Goal: Information Seeking & Learning: Learn about a topic

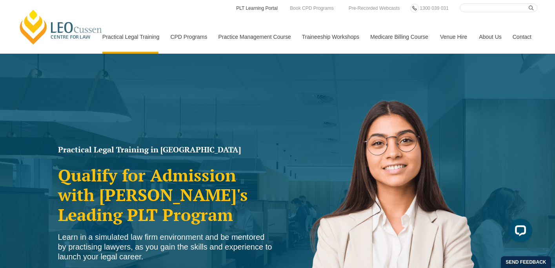
click at [258, 12] on link "PLT Learning Portal" at bounding box center [256, 8] width 43 height 9
